Goal: Transaction & Acquisition: Download file/media

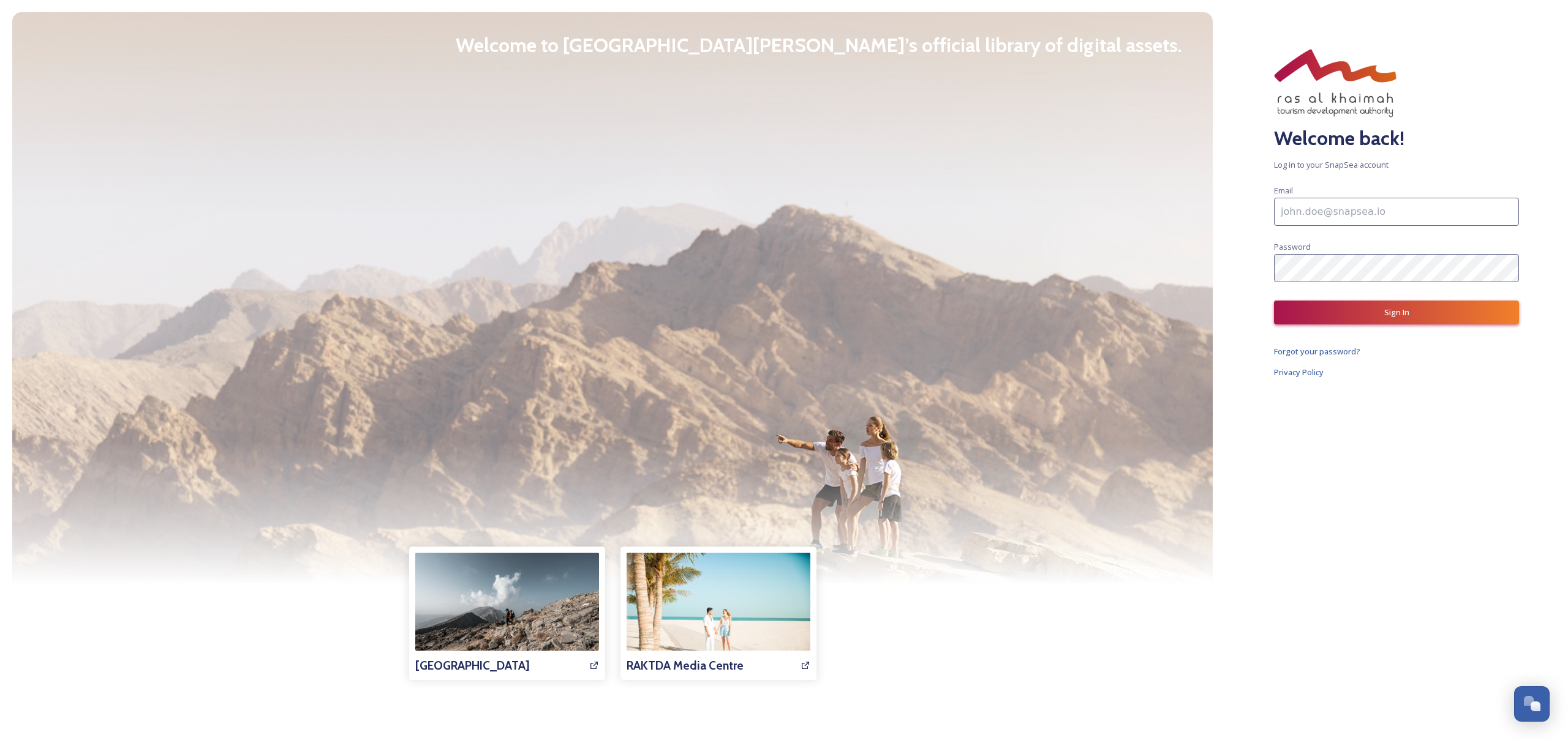
click at [1368, 212] on input at bounding box center [1397, 212] width 245 height 28
type input "marketing@smartholidaysa.com"
click at [1376, 317] on button "Sign In" at bounding box center [1397, 313] width 245 height 24
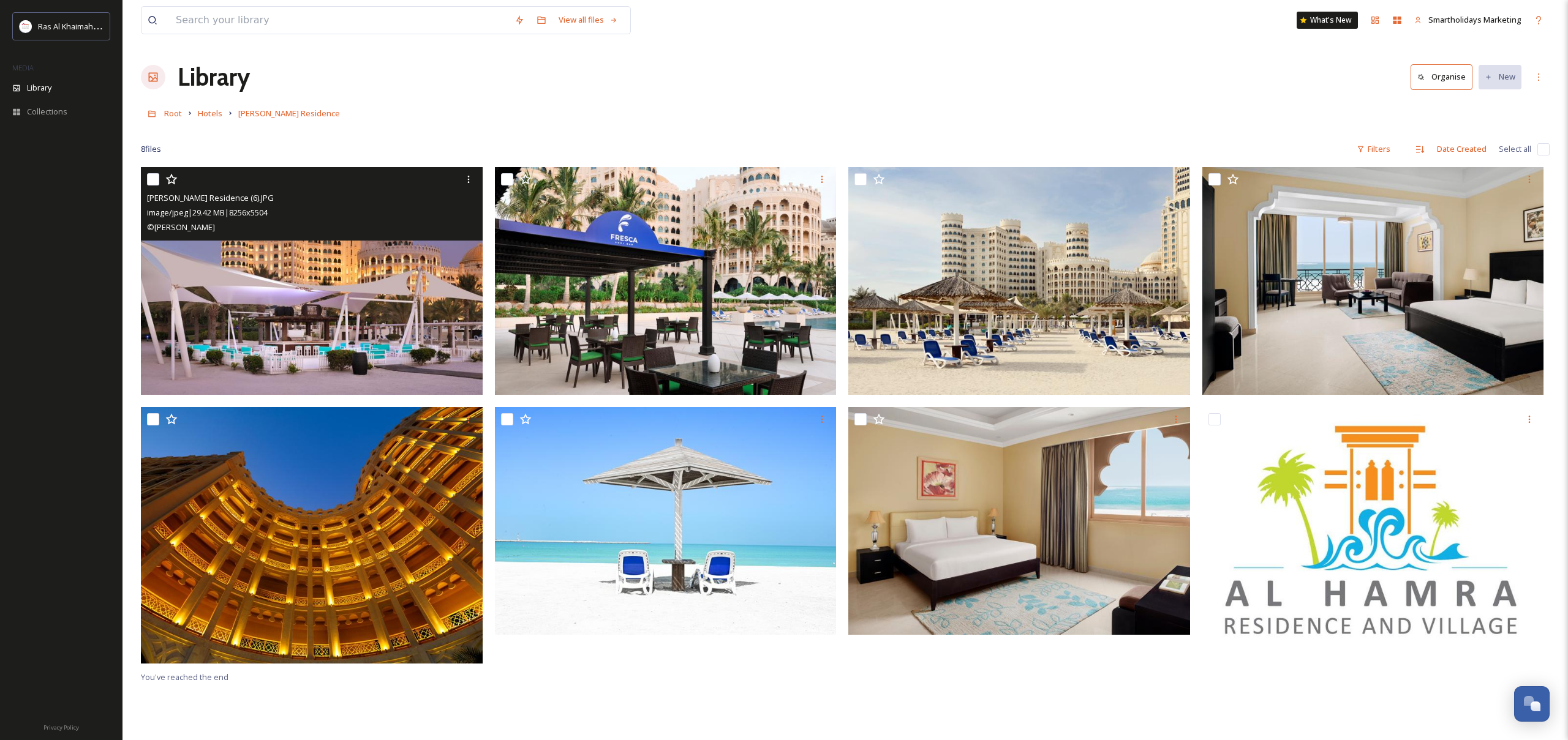
click at [314, 290] on img at bounding box center [311, 281] width 342 height 228
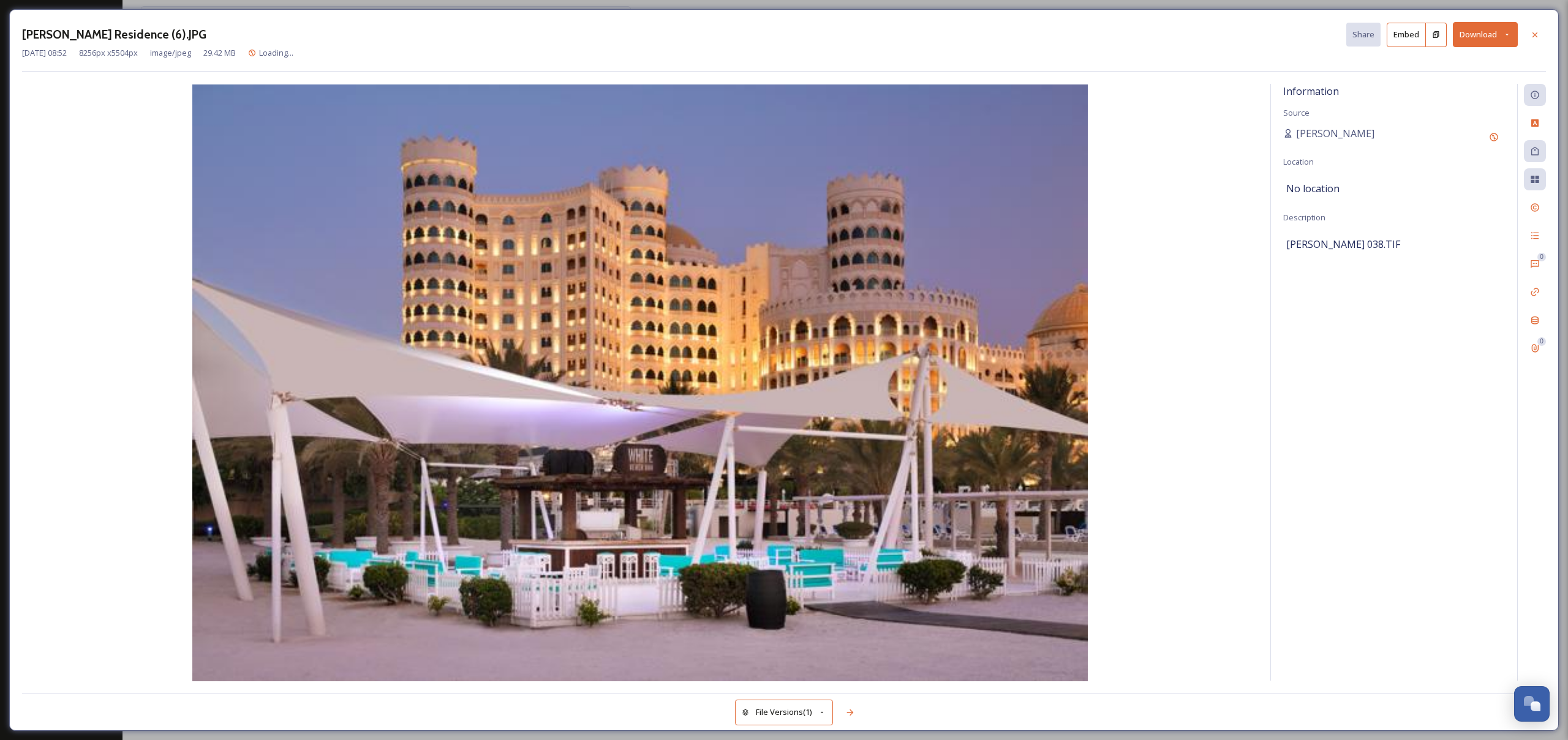
click at [1469, 44] on button "Download" at bounding box center [1486, 34] width 65 height 25
click at [1467, 64] on span "Download Original (8256 x 5504)" at bounding box center [1453, 63] width 116 height 12
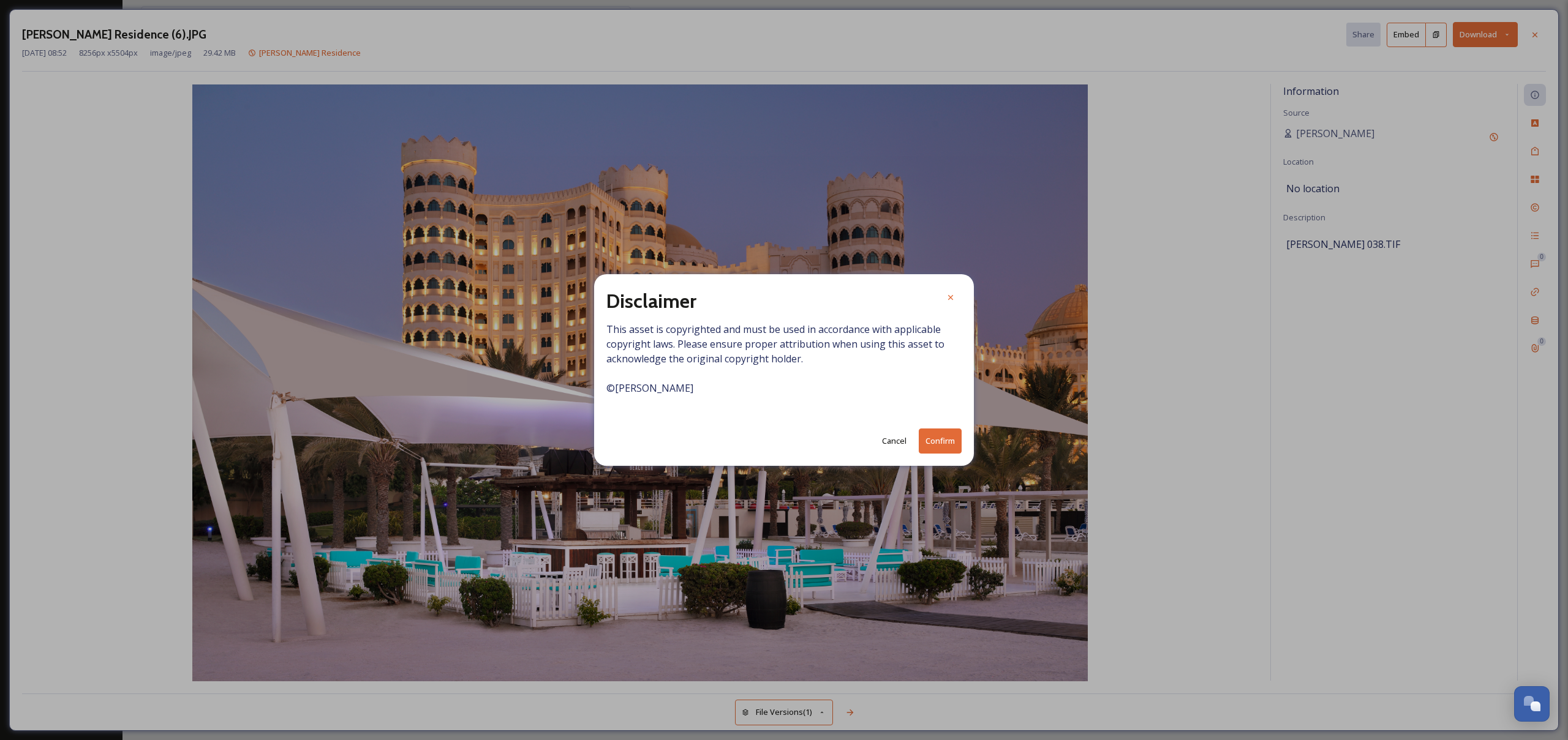
click at [939, 432] on button "Confirm" at bounding box center [940, 440] width 43 height 25
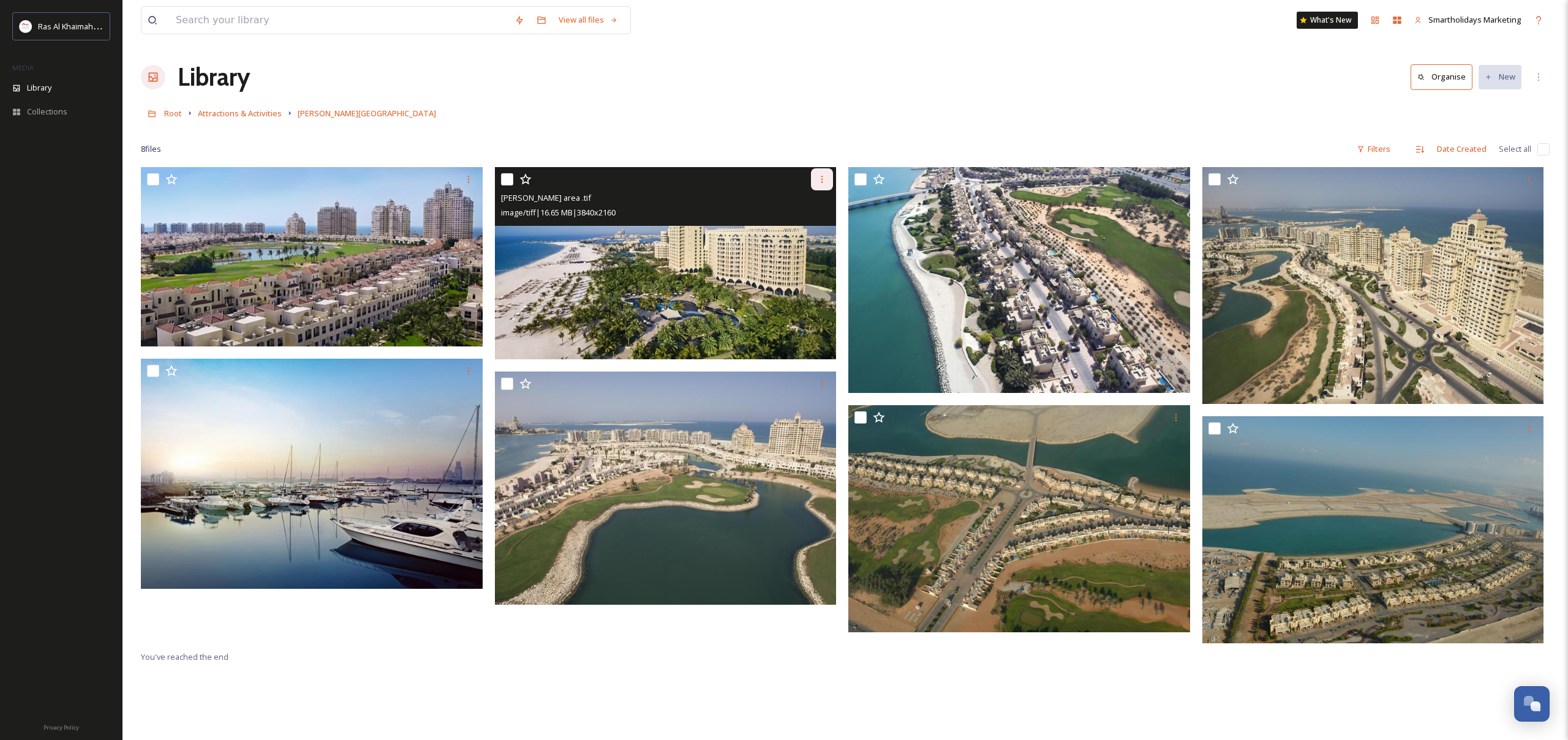
click at [819, 177] on icon at bounding box center [822, 179] width 9 height 9
click at [817, 230] on span "Download" at bounding box center [808, 230] width 38 height 12
click at [825, 180] on icon at bounding box center [822, 179] width 9 height 9
click at [807, 229] on span "Download" at bounding box center [808, 230] width 38 height 12
